Goal: Information Seeking & Learning: Find specific fact

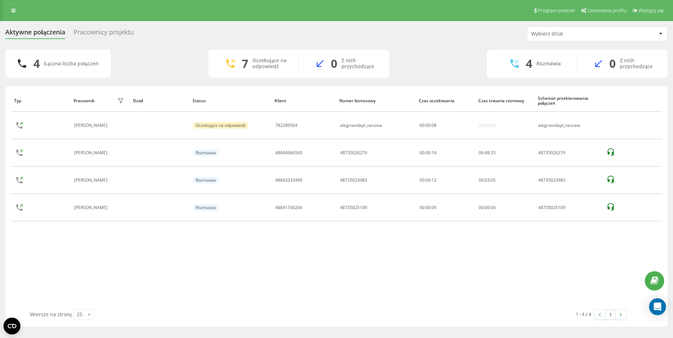
click at [472, 297] on div "Typ Pracownik filtra Dział Status Klient Numer biznesowy Czas oczekiwania Czas …" at bounding box center [336, 200] width 651 height 220
drag, startPoint x: 8, startPoint y: 5, endPoint x: 13, endPoint y: 9, distance: 6.8
click at [8, 5] on div "Program poleceń Ustawienia profilu Wyloguj się" at bounding box center [336, 10] width 673 height 21
click at [13, 9] on icon at bounding box center [13, 10] width 4 height 5
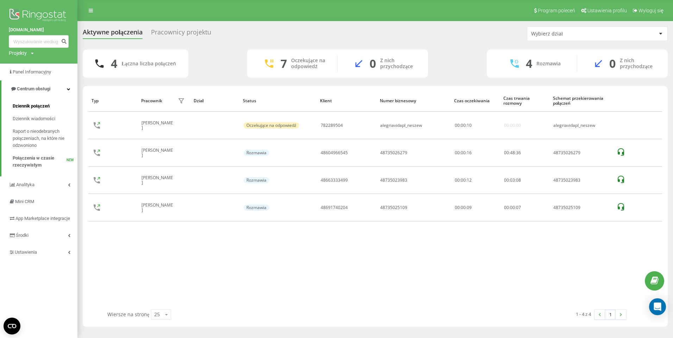
click at [33, 108] on span "Dziennik połączeń" at bounding box center [31, 106] width 37 height 7
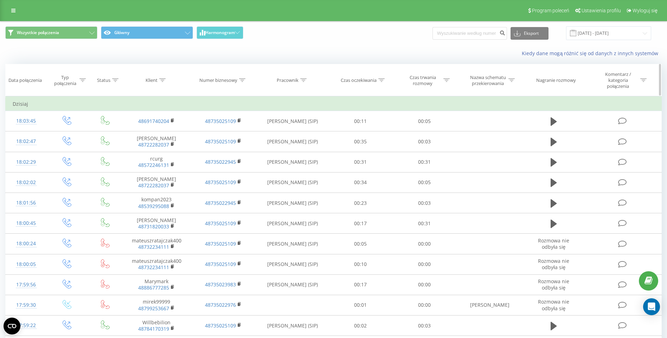
click at [303, 79] on icon at bounding box center [303, 80] width 6 height 4
click at [290, 133] on input "text" at bounding box center [293, 134] width 62 height 12
type input "[PERSON_NAME]"
click button "OK" at bounding box center [308, 148] width 30 height 9
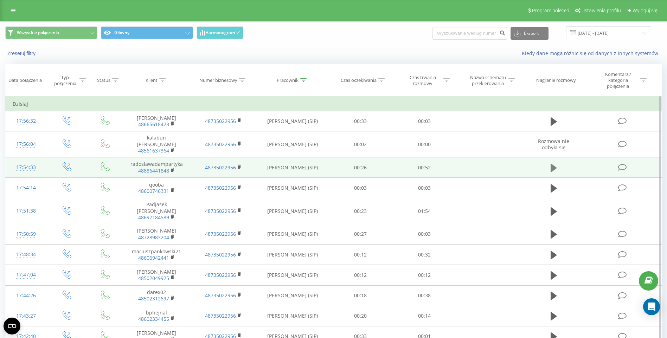
click at [559, 163] on button at bounding box center [554, 168] width 11 height 11
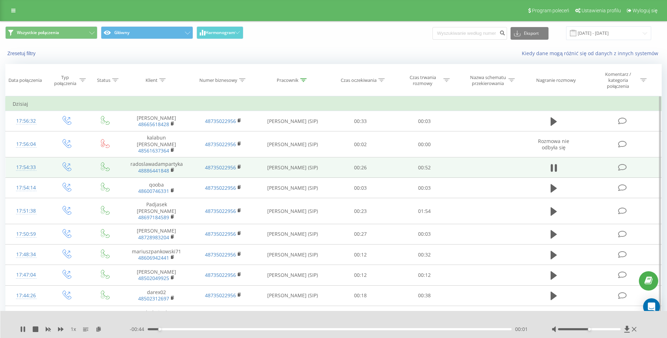
click at [592, 329] on div at bounding box center [589, 330] width 63 height 2
click at [298, 56] on div "Kiedy dane mogą różnić się od danych z innych systemów" at bounding box center [458, 53] width 416 height 7
click at [552, 164] on icon at bounding box center [552, 168] width 2 height 8
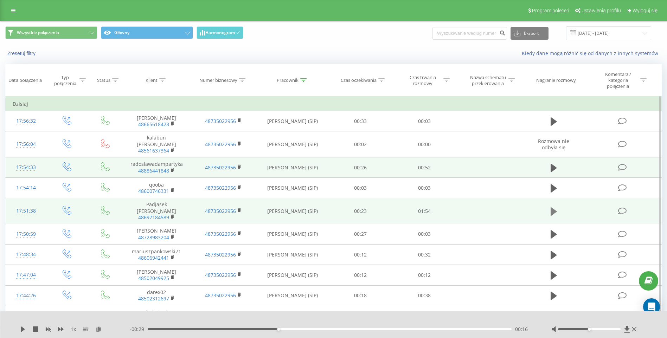
click at [552, 207] on icon at bounding box center [554, 211] width 6 height 8
drag, startPoint x: 23, startPoint y: 328, endPoint x: 32, endPoint y: 330, distance: 9.7
click at [23, 328] on icon at bounding box center [23, 330] width 6 height 6
click at [23, 327] on div "1 x" at bounding box center [75, 329] width 110 height 7
click at [23, 327] on icon at bounding box center [23, 330] width 6 height 6
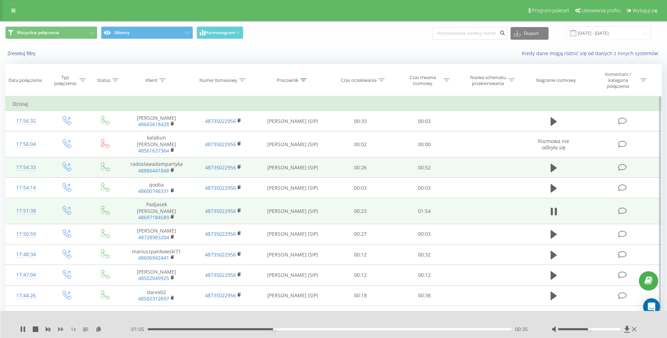
click at [59, 330] on icon at bounding box center [61, 329] width 6 height 4
click at [123, 323] on div at bounding box center [329, 321] width 495 height 8
drag, startPoint x: 591, startPoint y: 330, endPoint x: 598, endPoint y: 330, distance: 7.4
click at [598, 330] on div at bounding box center [589, 330] width 63 height 2
click at [114, 323] on div at bounding box center [329, 321] width 495 height 8
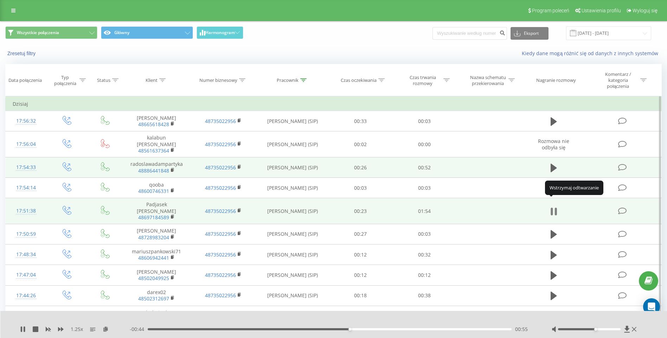
click at [555, 208] on icon at bounding box center [556, 212] width 2 height 8
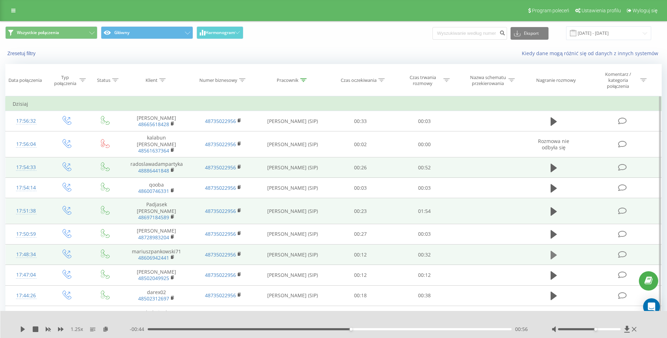
click at [555, 250] on icon at bounding box center [554, 255] width 6 height 10
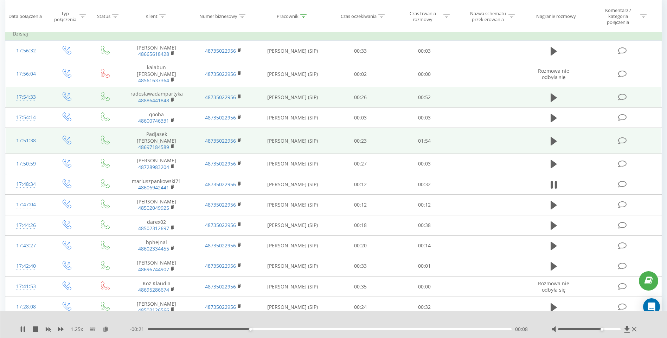
drag, startPoint x: 597, startPoint y: 330, endPoint x: 593, endPoint y: 326, distance: 5.0
click at [603, 329] on div "Accessibility label" at bounding box center [602, 329] width 3 height 3
click at [552, 318] on div at bounding box center [329, 321] width 495 height 8
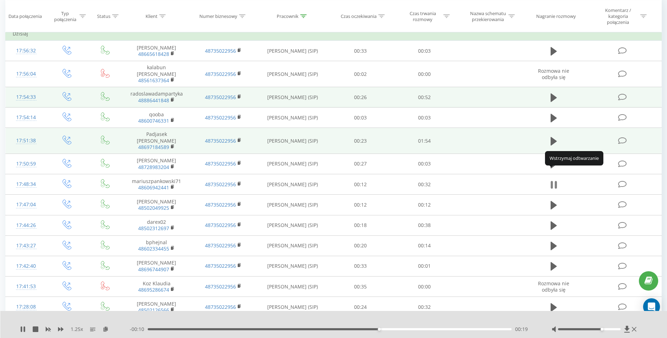
click at [555, 180] on icon at bounding box center [554, 185] width 6 height 10
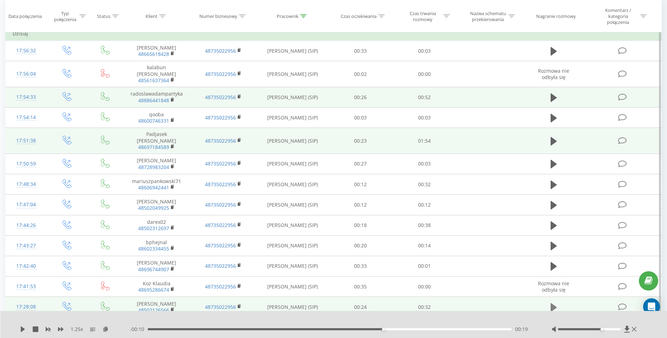
click at [554, 303] on icon at bounding box center [554, 308] width 6 height 10
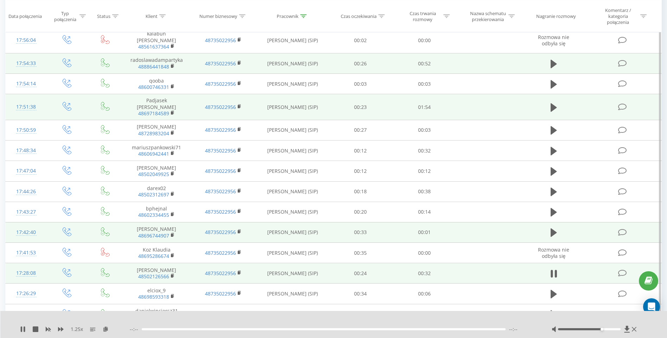
scroll to position [106, 0]
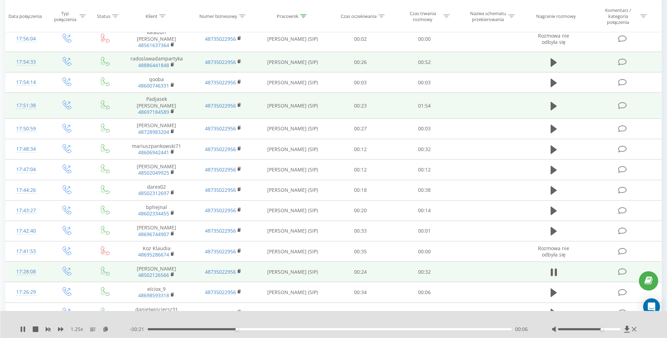
click at [124, 320] on div at bounding box center [329, 321] width 495 height 8
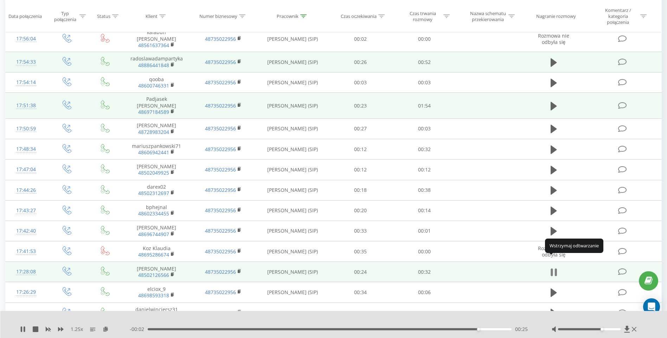
click at [554, 268] on icon at bounding box center [554, 273] width 6 height 10
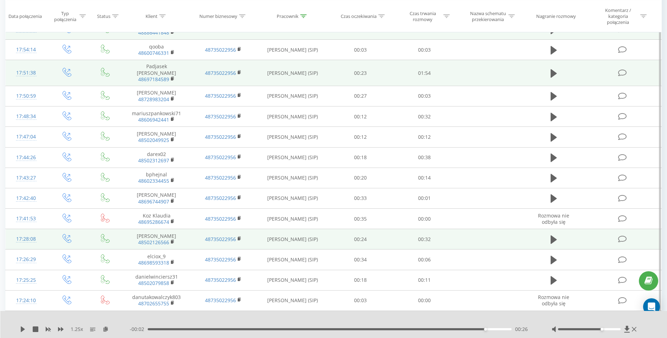
scroll to position [211, 0]
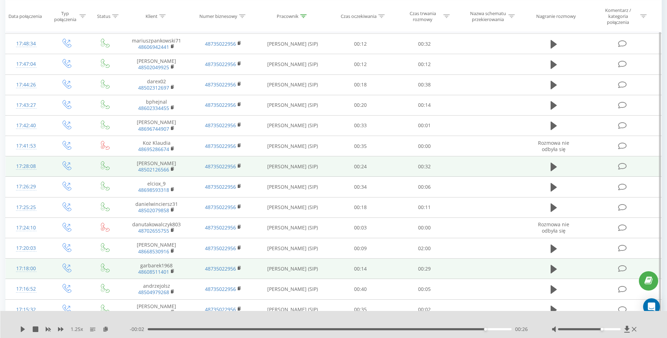
click at [546, 259] on td at bounding box center [554, 269] width 62 height 20
click at [554, 265] on icon at bounding box center [554, 269] width 6 height 8
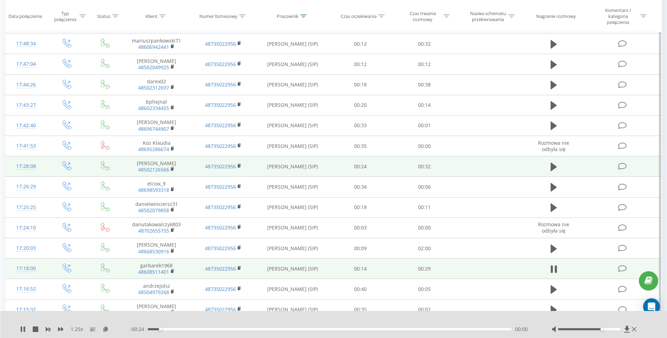
click at [605, 330] on div at bounding box center [589, 330] width 63 height 2
click at [546, 321] on div at bounding box center [329, 321] width 495 height 8
click at [539, 321] on div at bounding box center [329, 321] width 495 height 8
click at [534, 326] on div "- 00:15 00:09 00:09" at bounding box center [332, 329] width 404 height 7
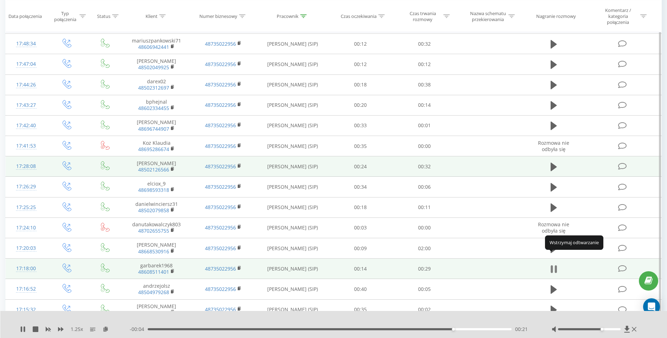
click at [554, 265] on icon at bounding box center [554, 270] width 6 height 10
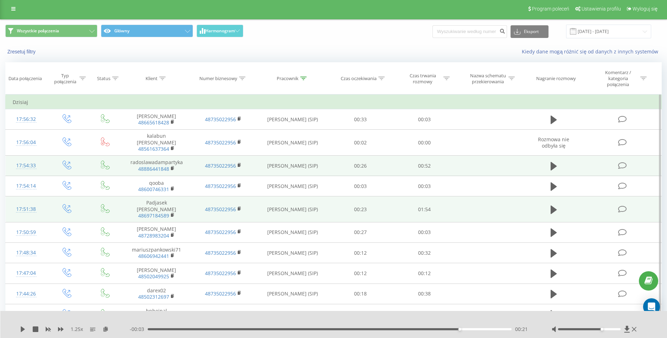
scroll to position [0, 0]
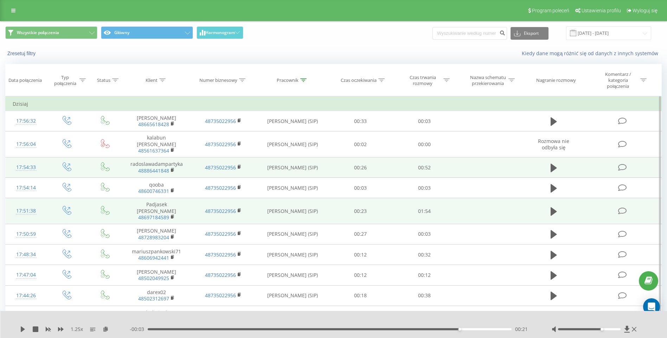
click at [12, 13] on link at bounding box center [13, 11] width 13 height 10
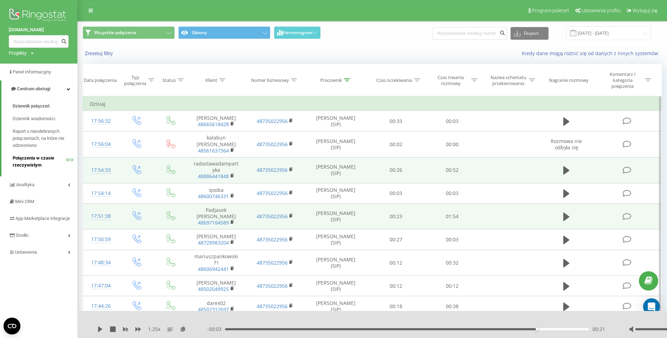
click at [36, 164] on span "Połączenia w czasie rzeczywistym" at bounding box center [39, 162] width 53 height 14
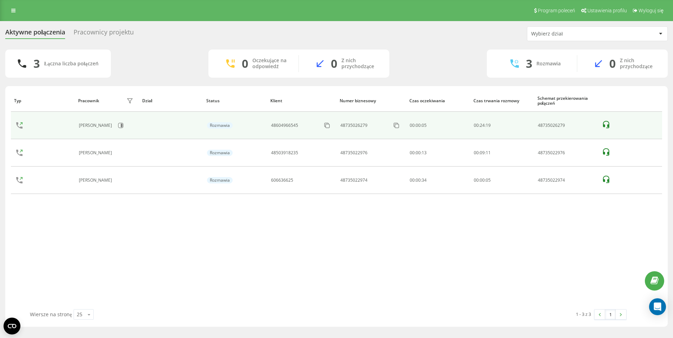
click at [607, 123] on icon at bounding box center [605, 125] width 8 height 8
